Goal: Information Seeking & Learning: Understand process/instructions

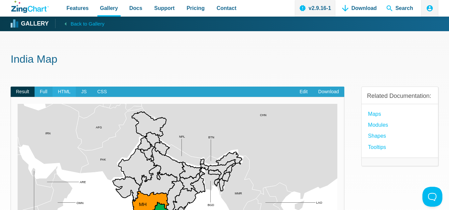
click at [69, 91] on span "HTML" at bounding box center [63, 92] width 23 height 11
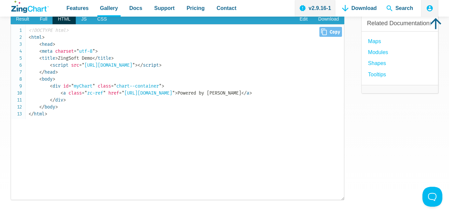
scroll to position [73, 0]
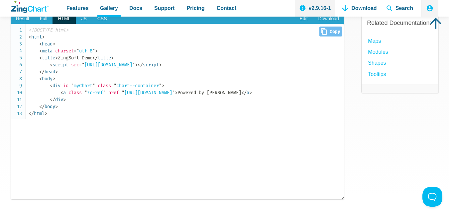
click at [99, 81] on code "<!DOCTYPE html> < html > < head > < meta charset = " utf-8 " > < title > ZingSo…" at bounding box center [186, 72] width 315 height 91
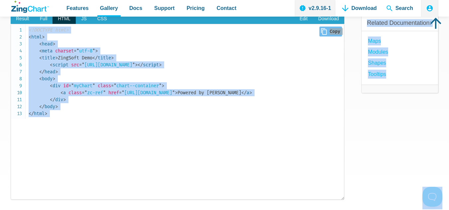
click at [91, 92] on span "= " zc-ref "" at bounding box center [94, 93] width 24 height 6
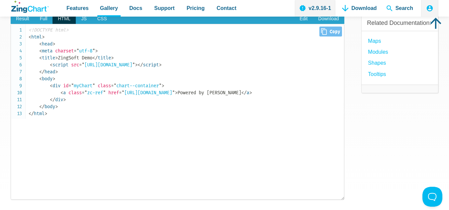
scroll to position [63, 0]
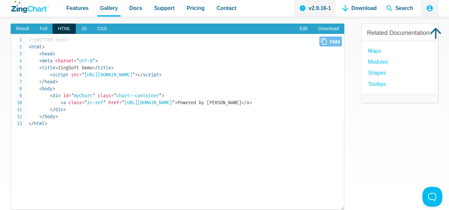
click at [324, 40] on icon "Close" at bounding box center [324, 41] width 6 height 7
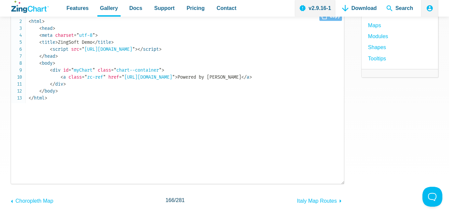
scroll to position [0, 0]
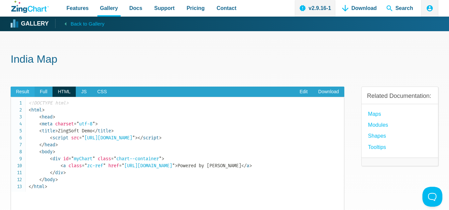
click at [26, 91] on span "Result" at bounding box center [23, 92] width 24 height 11
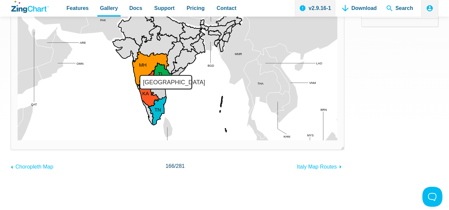
scroll to position [133, 0]
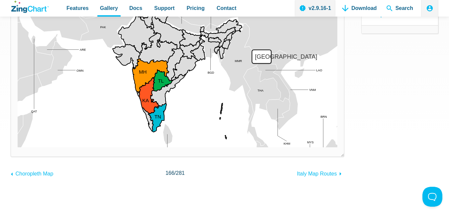
click at [291, 70] on img "App Content" at bounding box center [178, 59] width 320 height 176
click at [18, 148] on area "Thailand" at bounding box center [18, 148] width 0 height 0
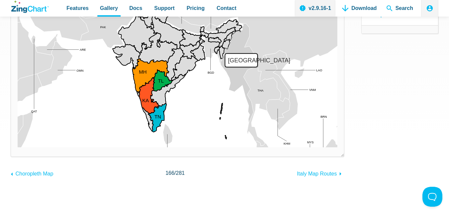
click at [18, 148] on area "Myanmar" at bounding box center [18, 148] width 0 height 0
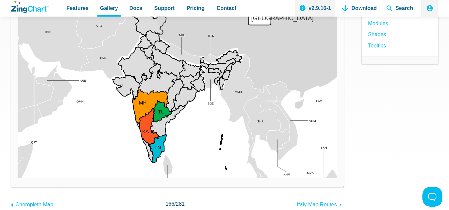
scroll to position [33, 0]
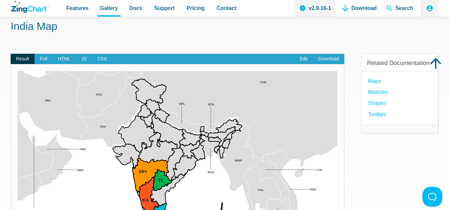
click at [240, 69] on div "Powered by ZingChart NPL OMN BGD MMR BTN BRN VNM KHM CHN QAT AFG MYS PAK IRN TH…" at bounding box center [178, 160] width 334 height 193
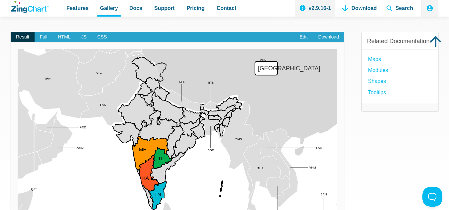
scroll to position [66, 0]
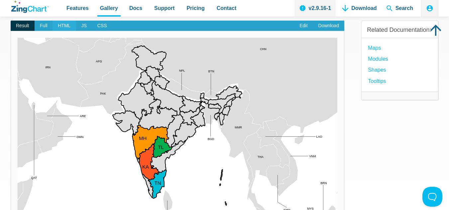
click at [58, 24] on span "HTML" at bounding box center [63, 26] width 23 height 11
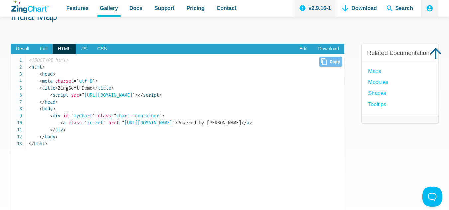
scroll to position [33, 0]
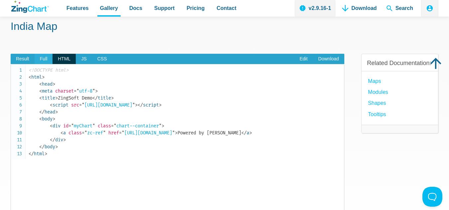
click at [43, 59] on span "Full" at bounding box center [44, 59] width 18 height 11
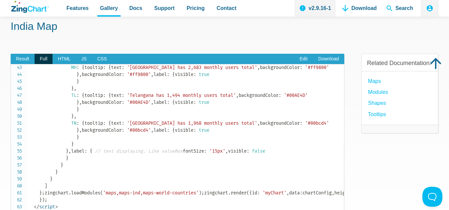
scroll to position [299, 0]
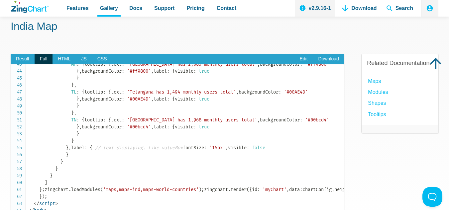
click at [87, 4] on span "'zingchart.maps'" at bounding box center [89, 2] width 43 height 6
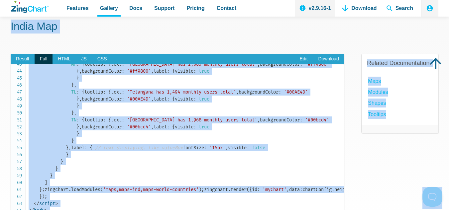
click at [92, 4] on span "'zingchart.maps'" at bounding box center [89, 2] width 43 height 6
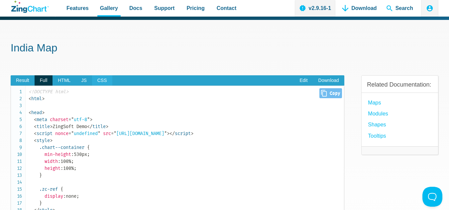
scroll to position [0, 0]
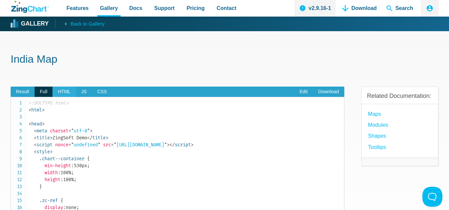
click at [66, 94] on span "HTML" at bounding box center [63, 92] width 23 height 11
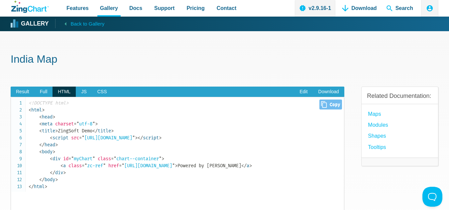
scroll to position [33, 0]
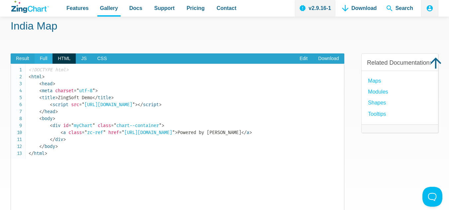
click at [43, 59] on span "Full" at bounding box center [44, 58] width 18 height 11
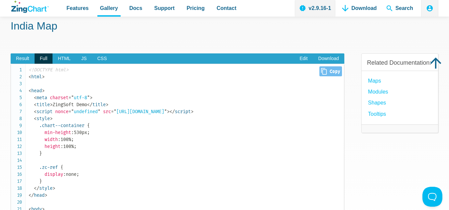
click at [321, 68] on icon "Close" at bounding box center [324, 71] width 6 height 7
type input "<!DOCTYPE html><html><head> <meta charset="utf-8"> <title>ZingSoft Demo</title>…"
drag, startPoint x: 23, startPoint y: 56, endPoint x: 51, endPoint y: 62, distance: 28.5
click at [23, 56] on span "Result" at bounding box center [23, 58] width 24 height 11
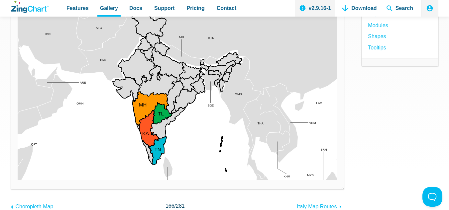
scroll to position [66, 0]
